Goal: Information Seeking & Learning: Check status

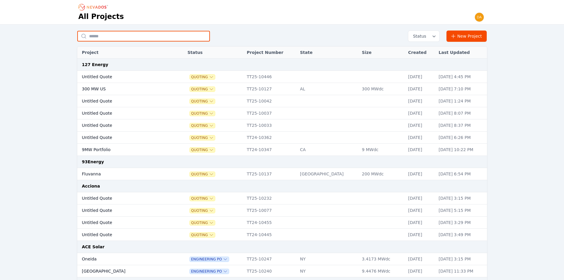
click at [164, 37] on input "text" at bounding box center [143, 36] width 133 height 11
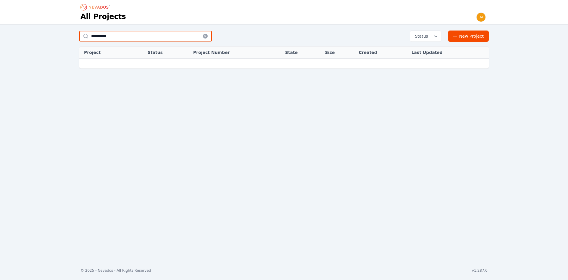
type input "**********"
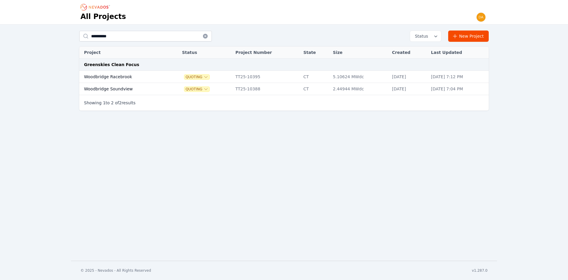
click at [152, 78] on td "Woodbridge Racebrook" at bounding box center [124, 77] width 90 height 12
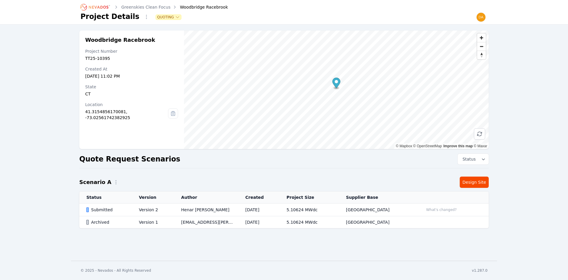
click at [119, 212] on div "Submitted" at bounding box center [107, 209] width 42 height 6
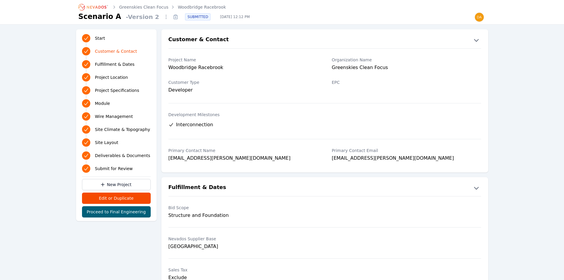
scroll to position [22, 0]
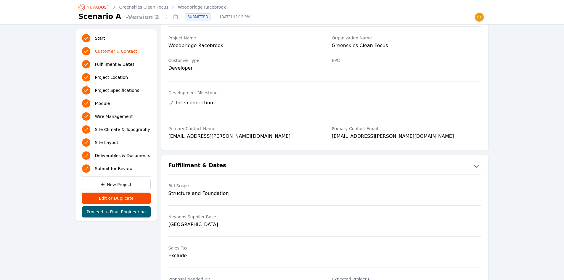
click at [120, 89] on span "Project Specifications" at bounding box center [117, 90] width 44 height 6
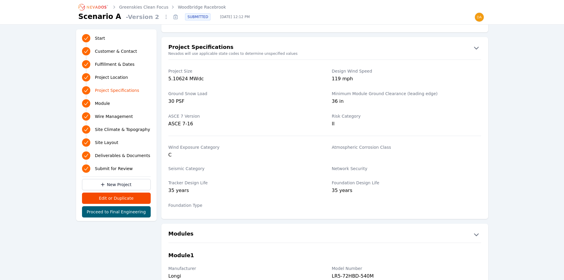
scroll to position [420, 0]
